Goal: Find specific page/section: Find specific page/section

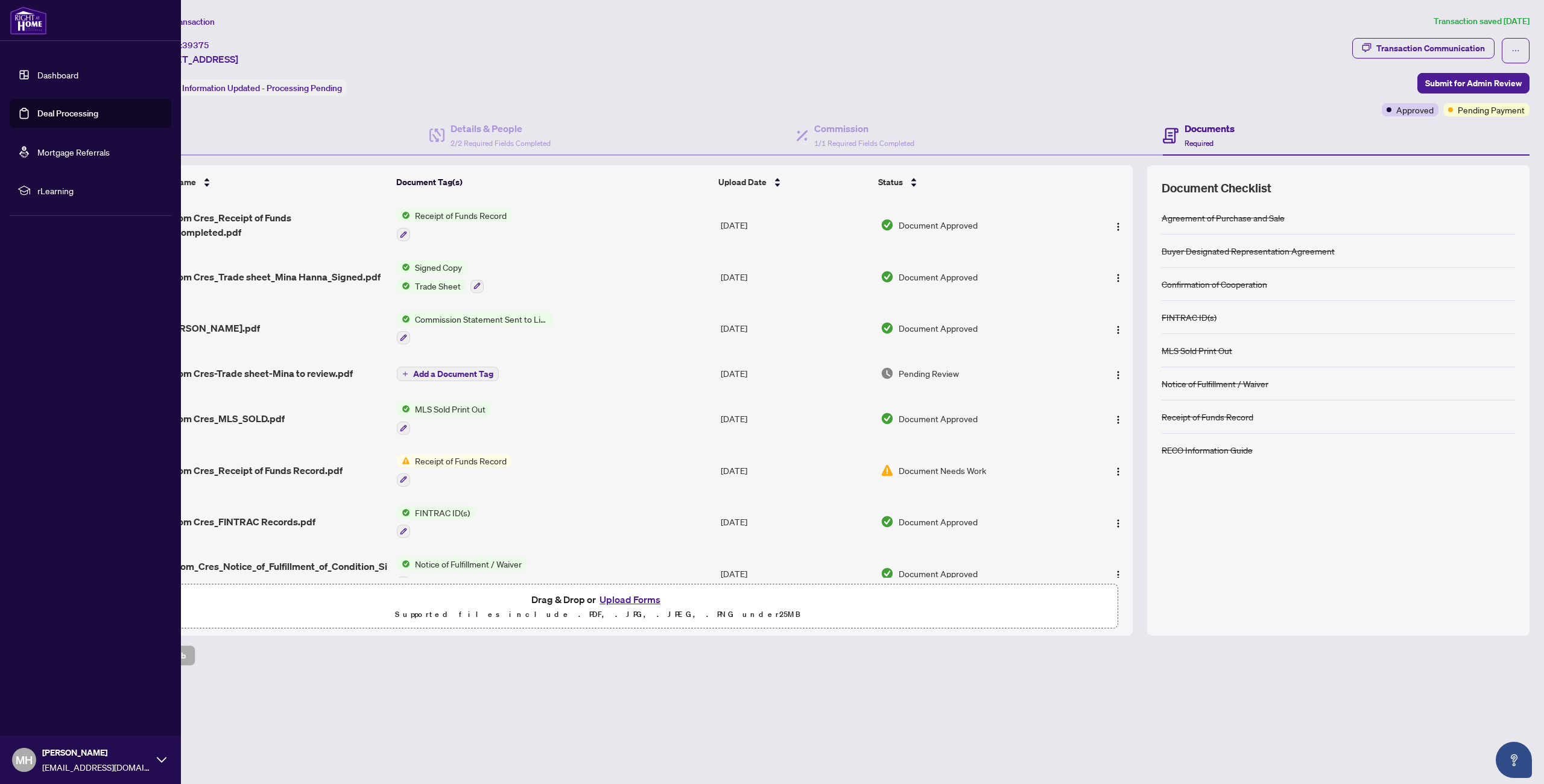
click at [38, 71] on link "Dashboard" at bounding box center [58, 75] width 41 height 11
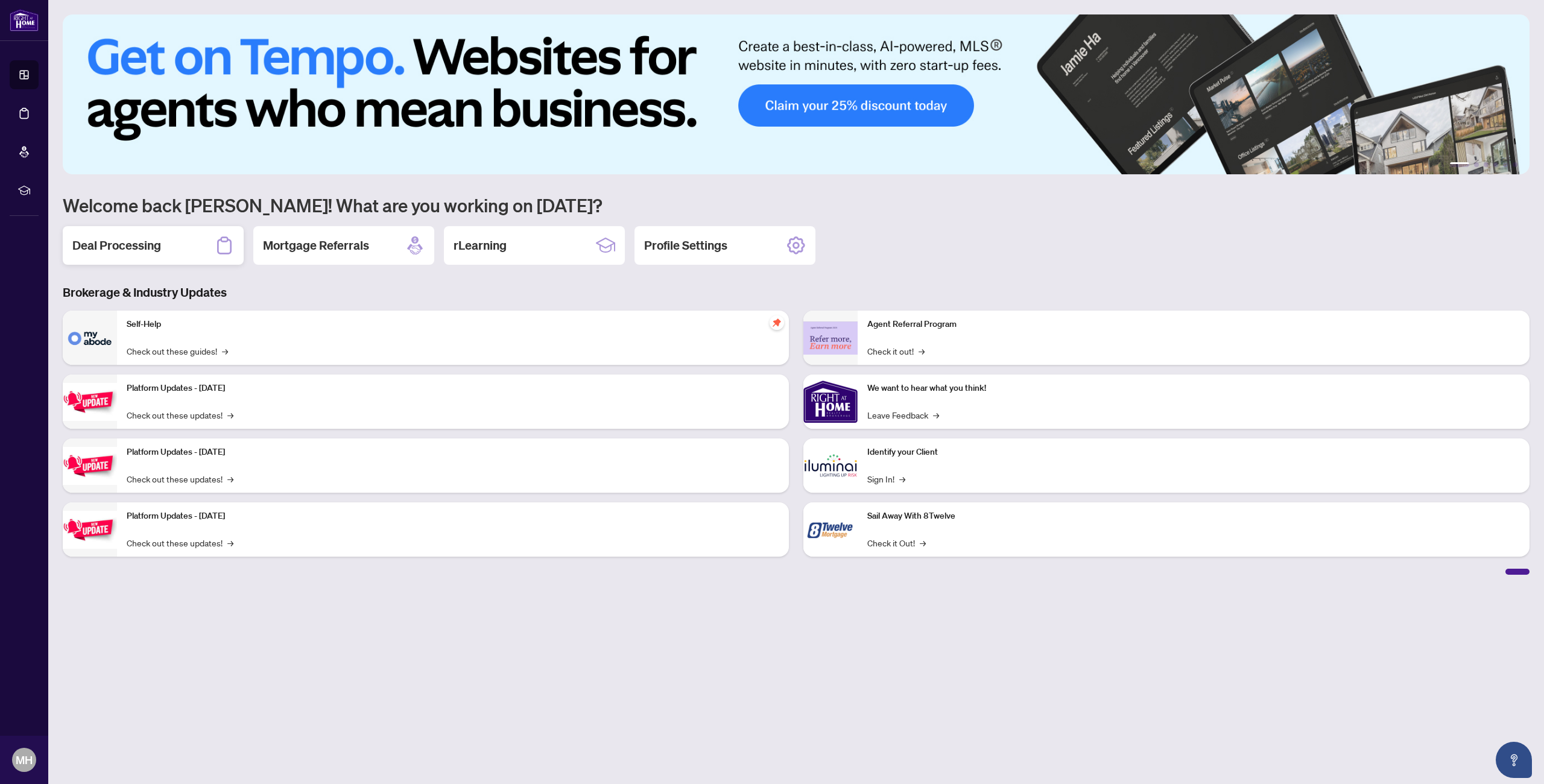
click at [164, 250] on div "Deal Processing" at bounding box center [153, 245] width 181 height 38
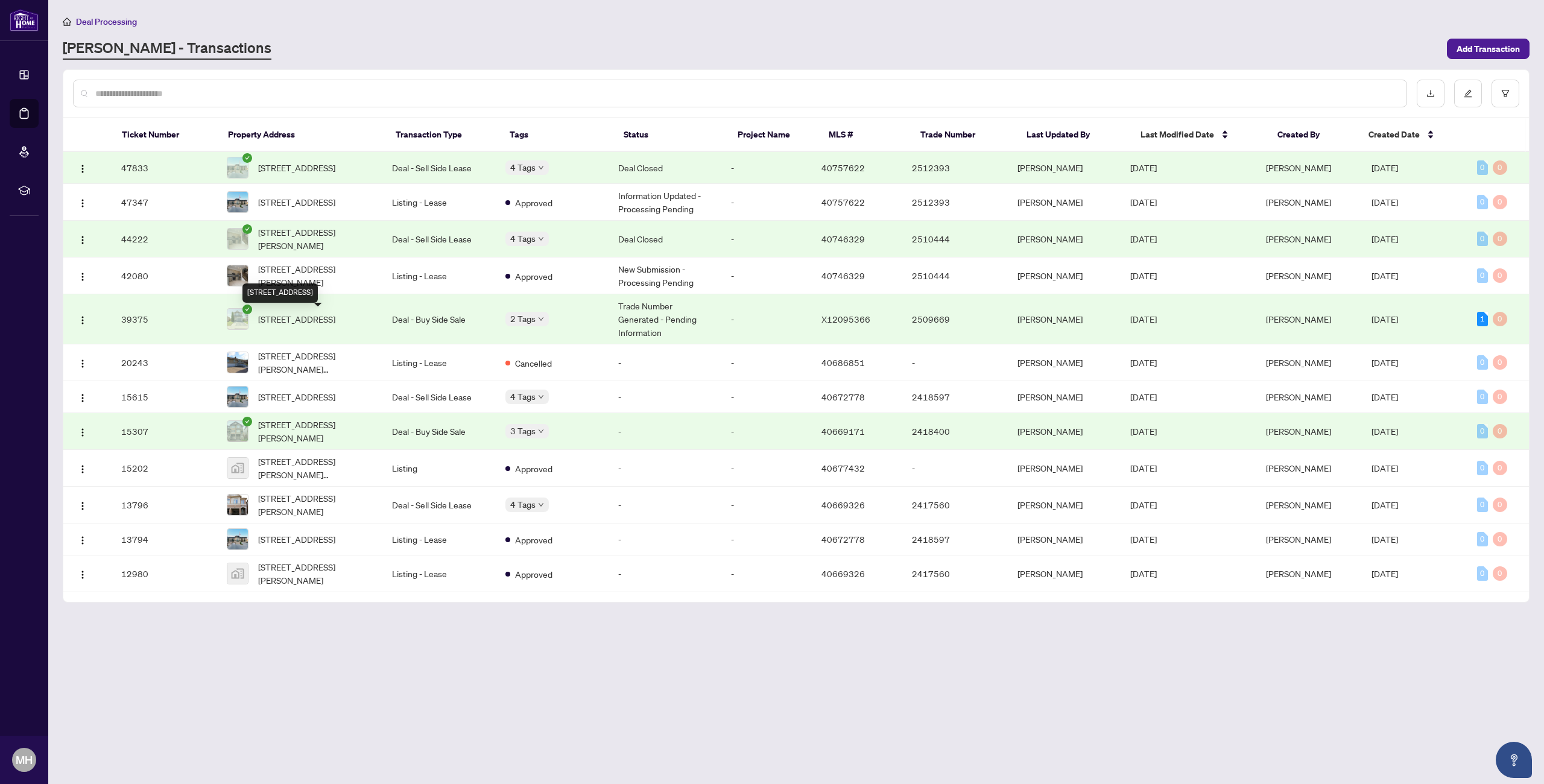
click at [308, 325] on span "[STREET_ADDRESS]" at bounding box center [297, 318] width 77 height 13
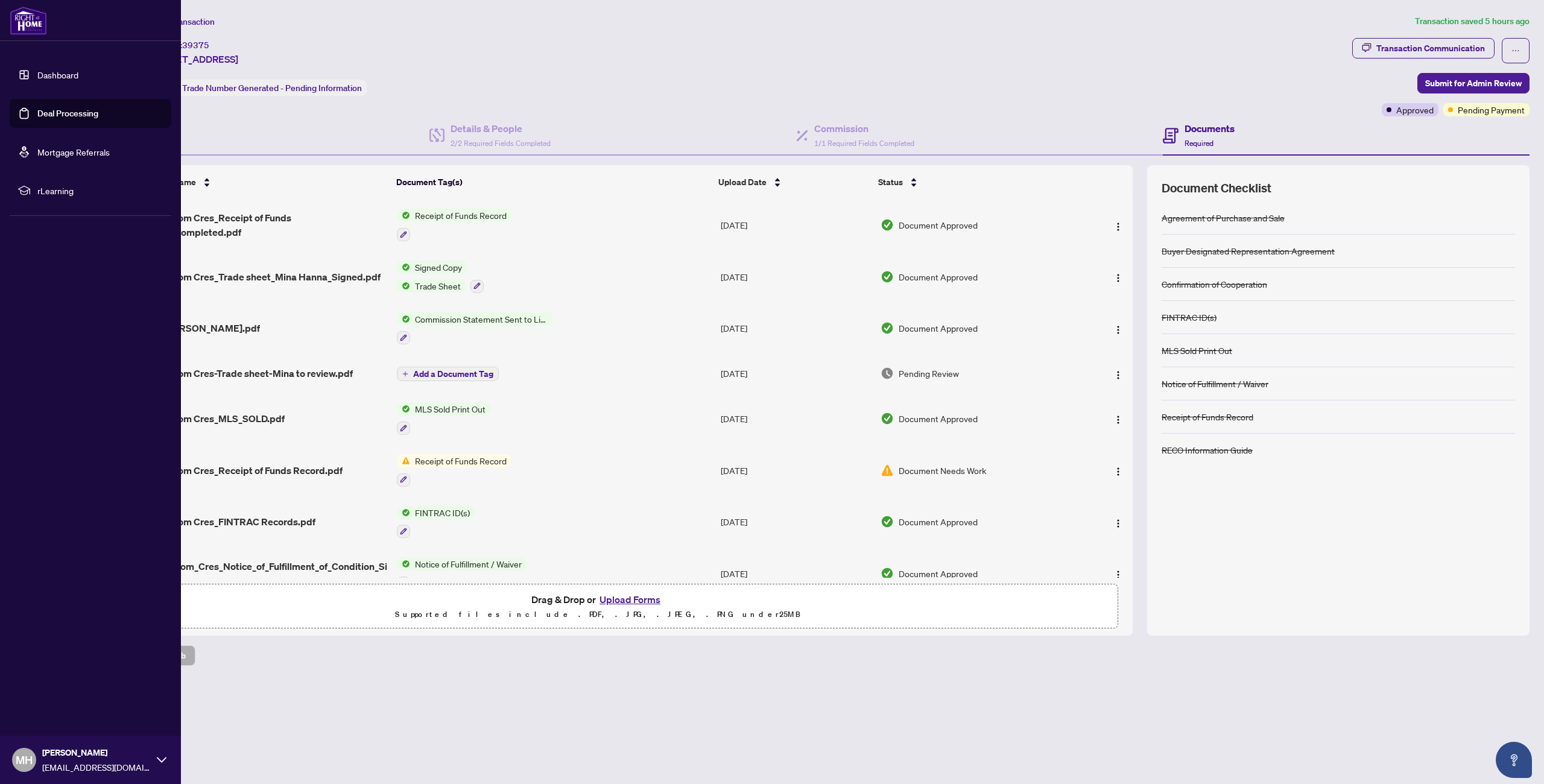
click at [38, 73] on link "Dashboard" at bounding box center [58, 75] width 41 height 11
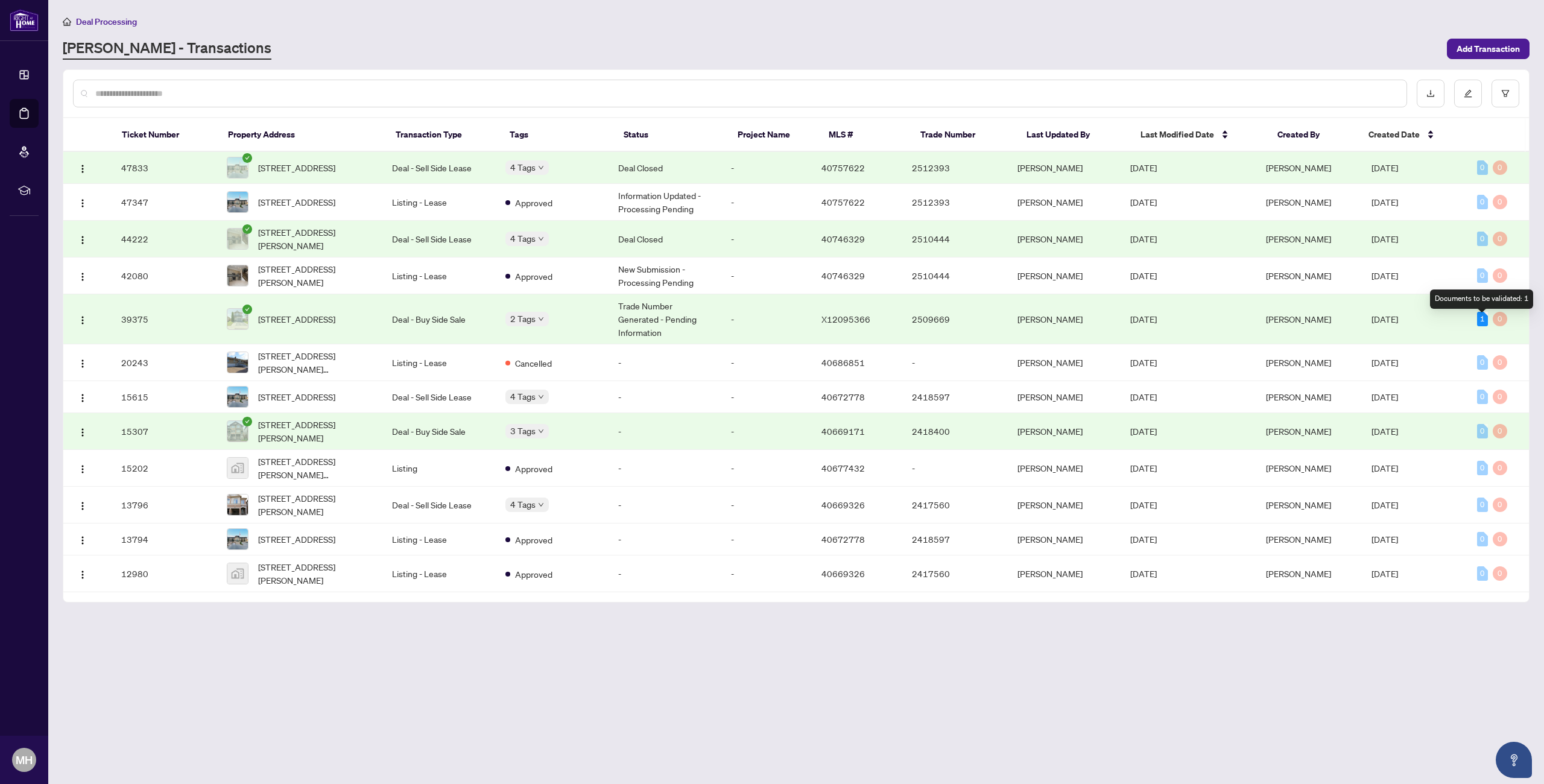
click at [1479, 324] on div "1" at bounding box center [1482, 319] width 11 height 15
